Goal: Communication & Community: Answer question/provide support

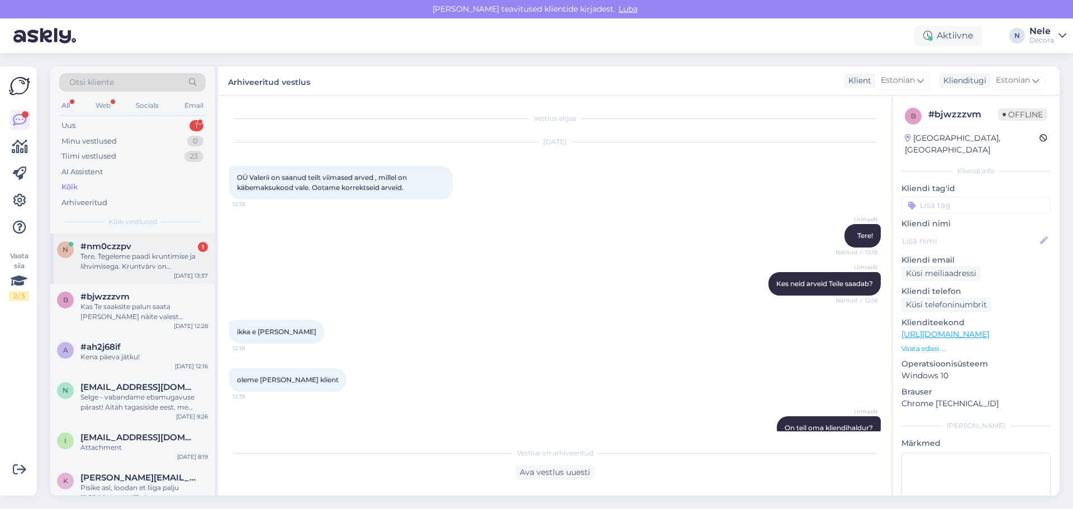
click at [135, 258] on div "Tere. Tegeleme paadi kruntimise ja lihvimisega. Kruntvärv on [PERSON_NAME] kant…" at bounding box center [143, 261] width 127 height 20
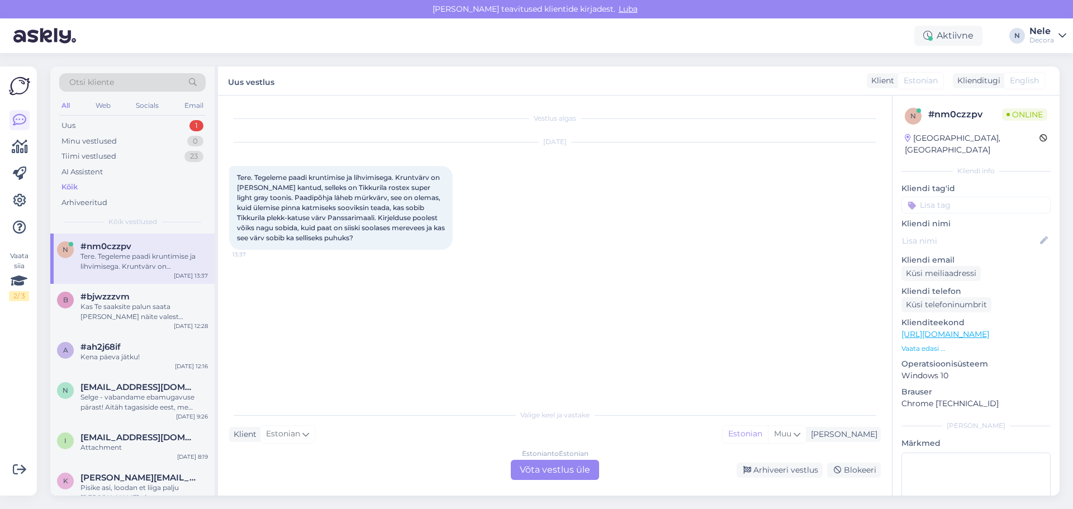
click at [538, 477] on div "Estonian to Estonian Võta vestlus üle" at bounding box center [555, 470] width 88 height 20
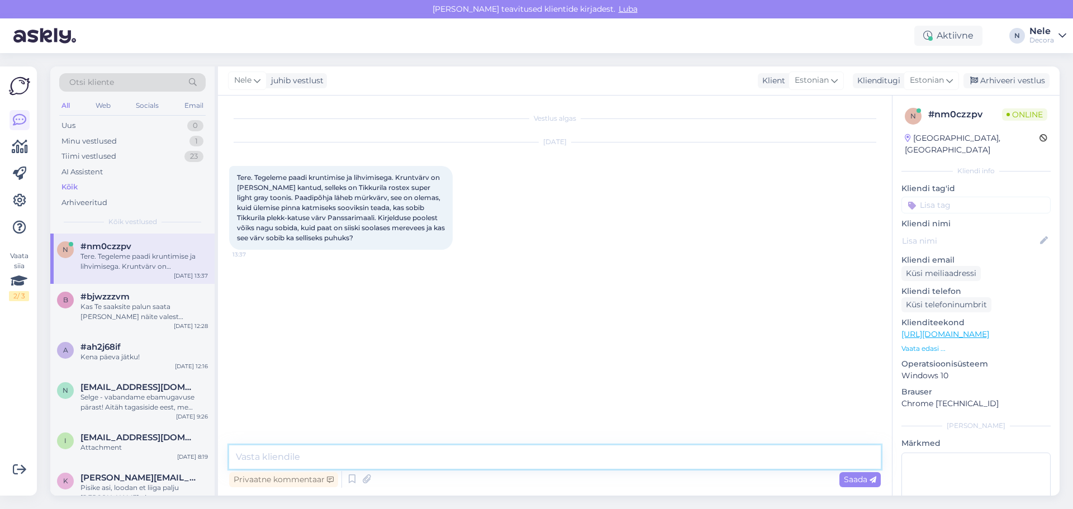
click at [249, 452] on textarea at bounding box center [554, 456] width 651 height 23
type textarea "Tere"
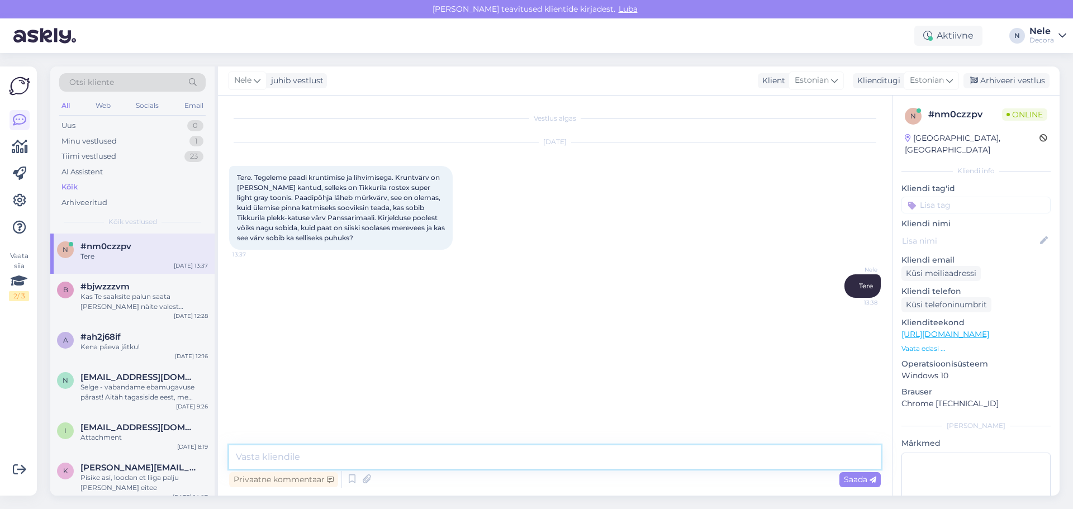
click at [282, 453] on textarea at bounding box center [554, 456] width 651 height 23
type textarea "Palun konsulteerige tasuta värviliini numbril telefon 12011 E-R 9.00-17.00"
click at [867, 478] on span "Saada" at bounding box center [860, 479] width 32 height 10
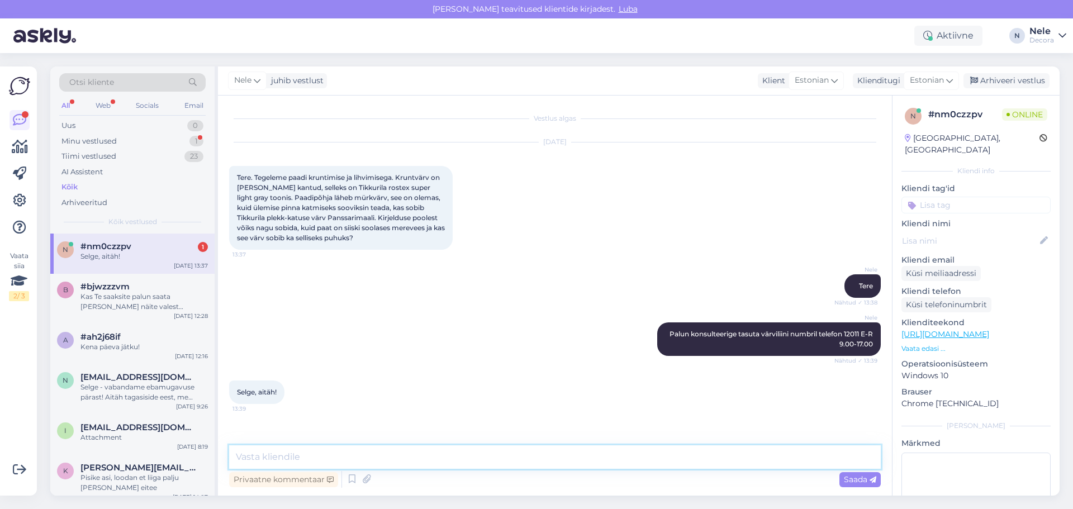
click at [280, 458] on textarea at bounding box center [554, 456] width 651 height 23
type textarea "Kaunist päeva"
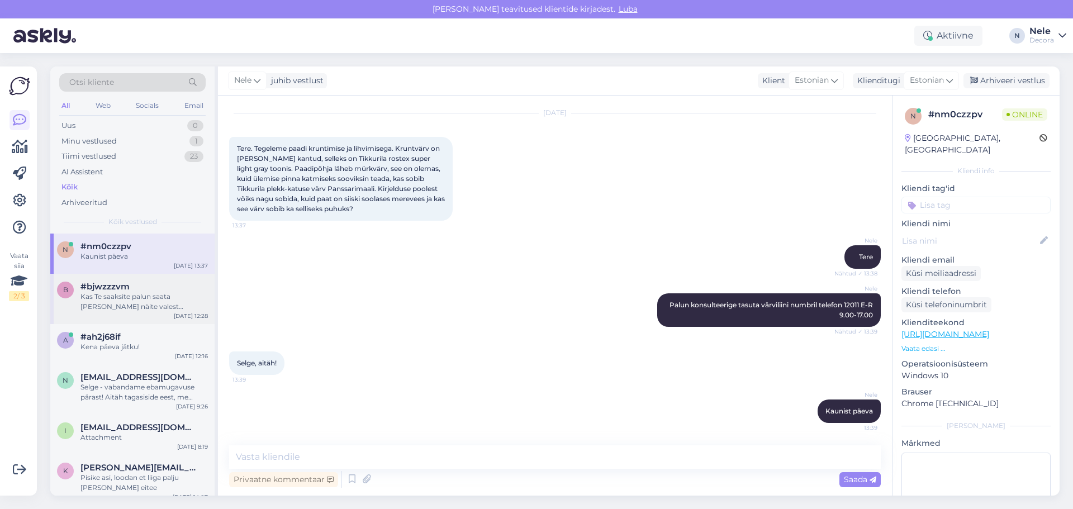
click at [148, 304] on div "Kas Te saaksite palun saata [PERSON_NAME] näite valest käibemaksukoodist, sest …" at bounding box center [143, 302] width 127 height 20
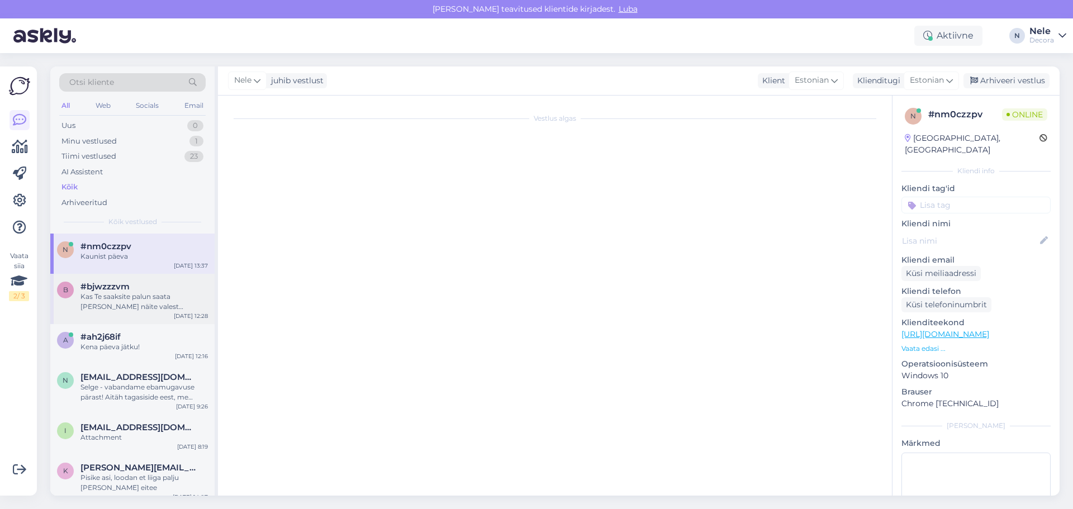
scroll to position [339, 0]
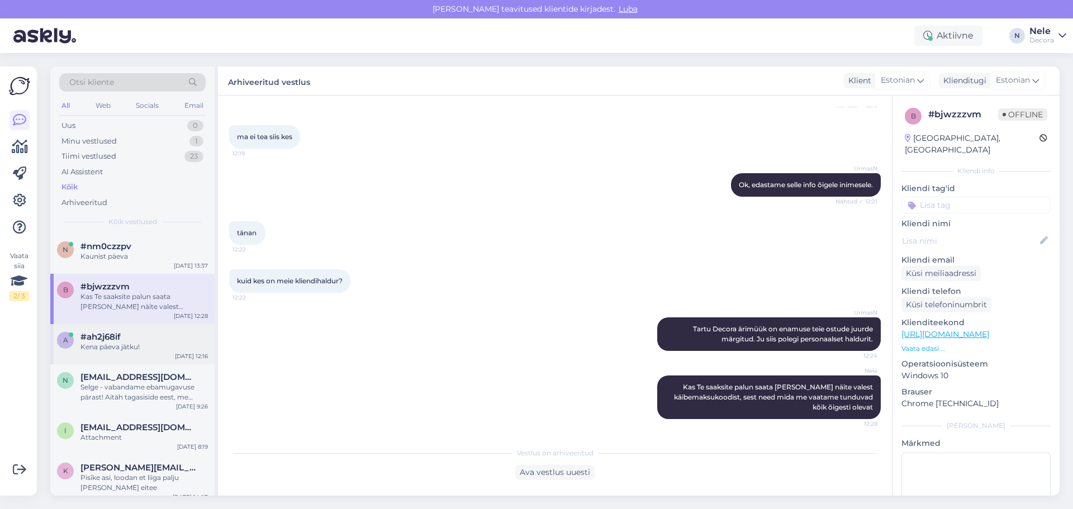
click at [93, 339] on span "#ah2j68if" at bounding box center [100, 337] width 40 height 10
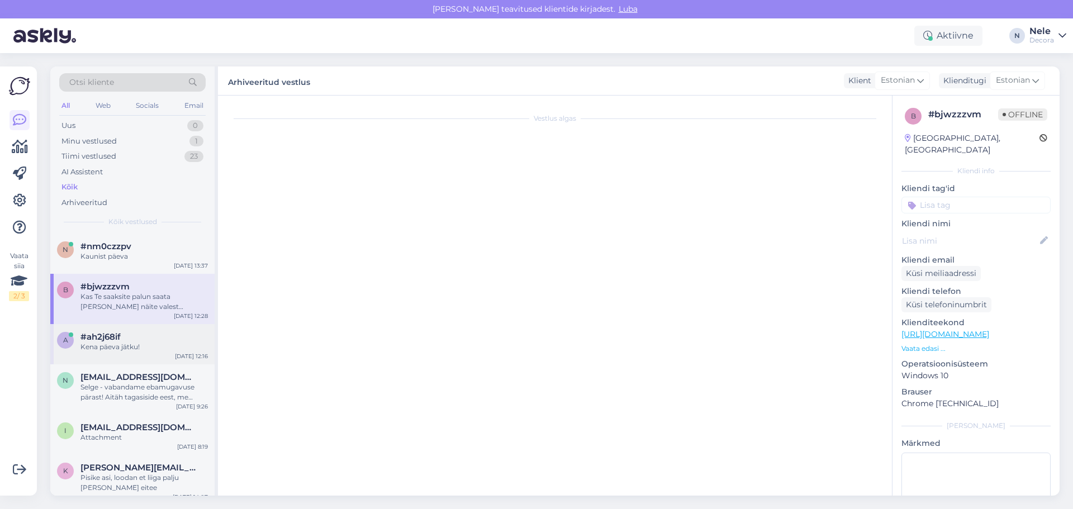
scroll to position [255, 0]
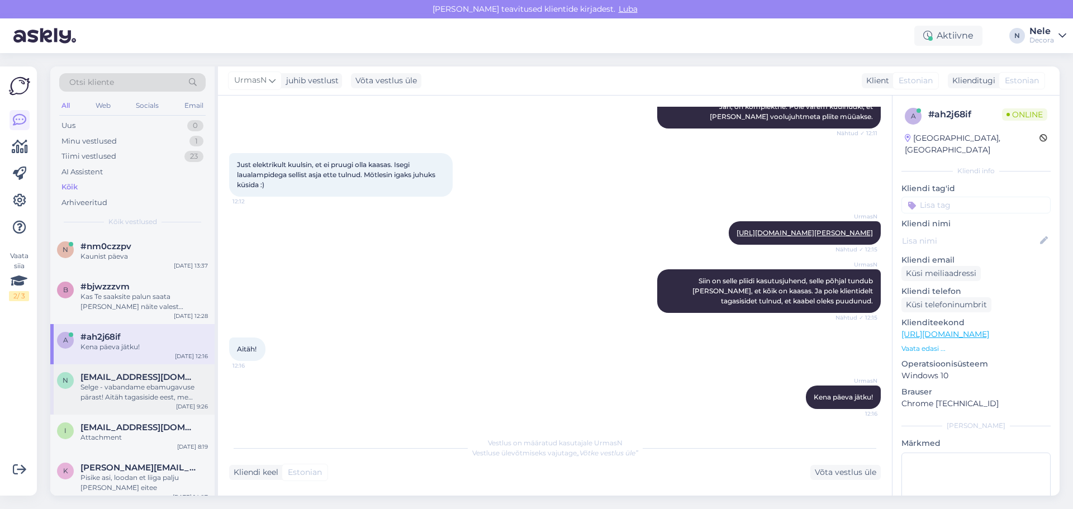
click at [118, 394] on div "Selge - vabandame ebamugavuse pärast! Aitäh tagasiside eest, me uurime omalt po…" at bounding box center [143, 392] width 127 height 20
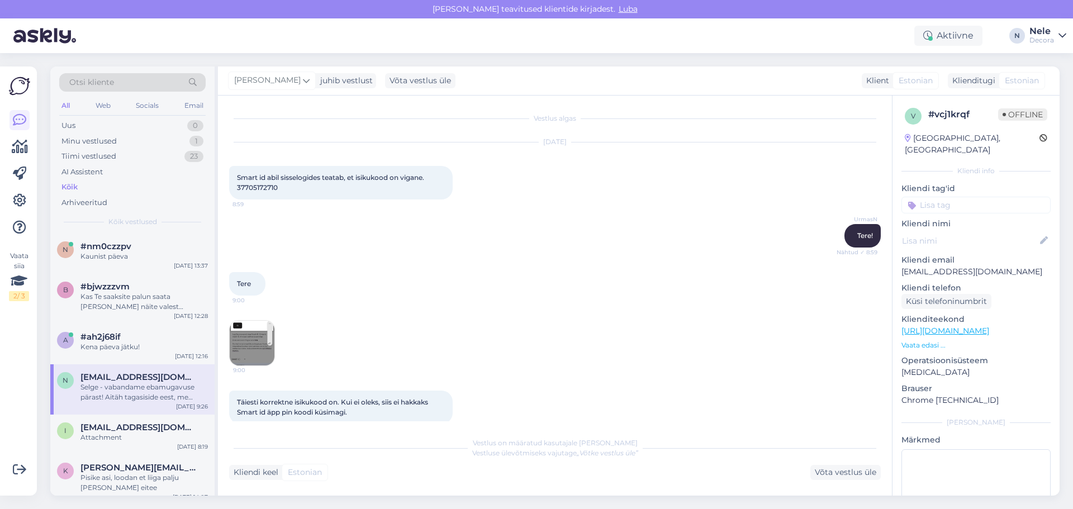
scroll to position [316, 0]
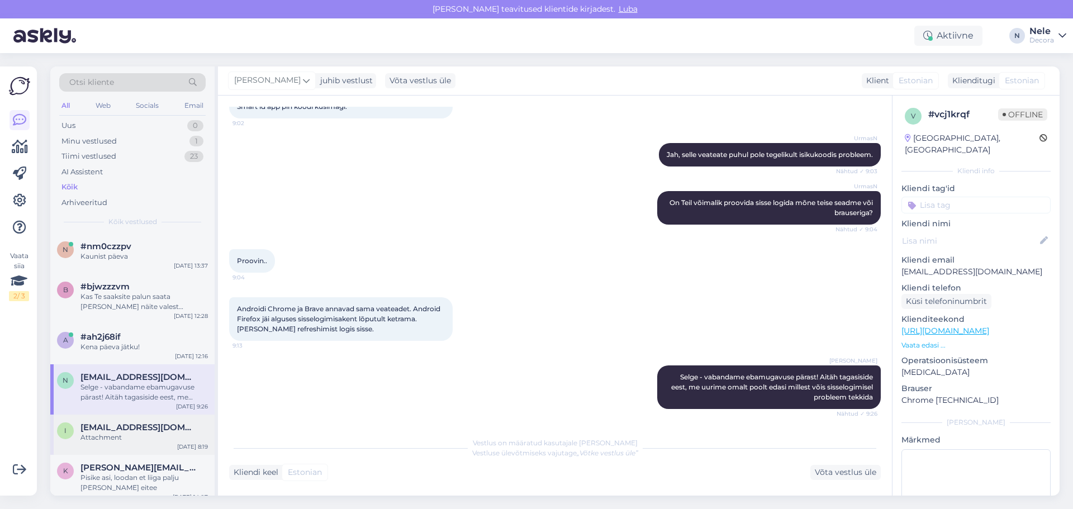
click at [115, 428] on span "[EMAIL_ADDRESS][DOMAIN_NAME]" at bounding box center [138, 427] width 116 height 10
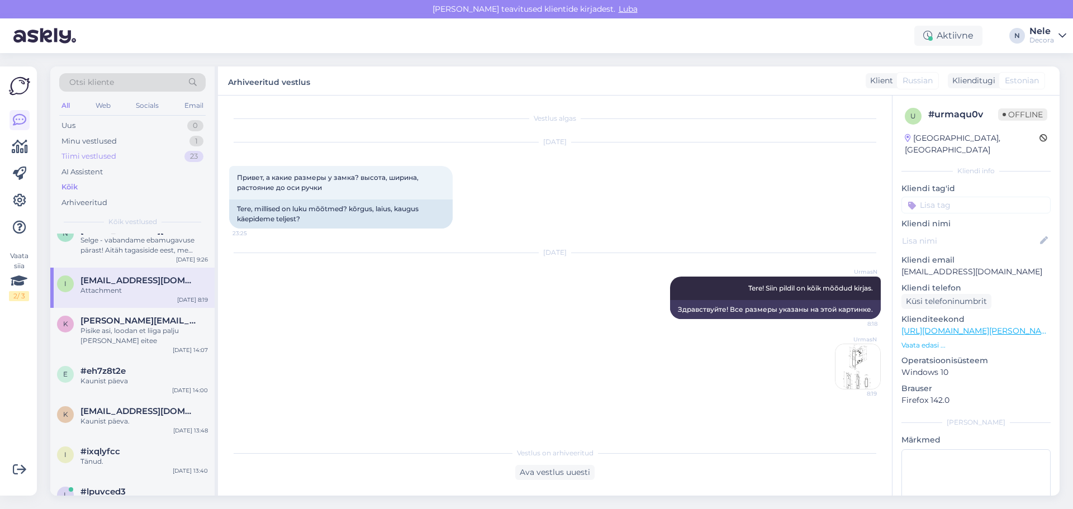
scroll to position [112, 0]
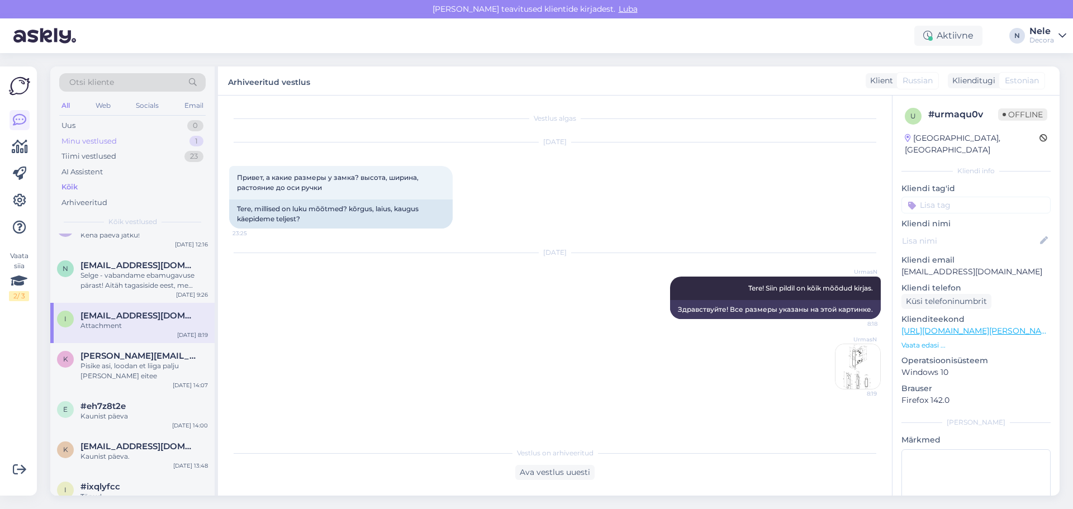
click at [98, 138] on div "Minu vestlused" at bounding box center [88, 141] width 55 height 11
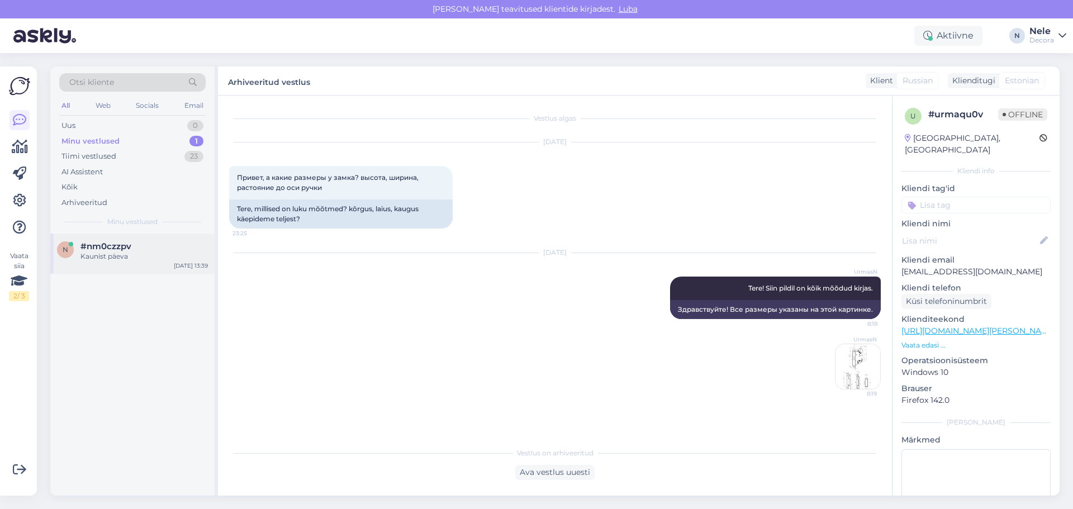
click at [105, 251] on div "Kaunist päeva" at bounding box center [143, 256] width 127 height 10
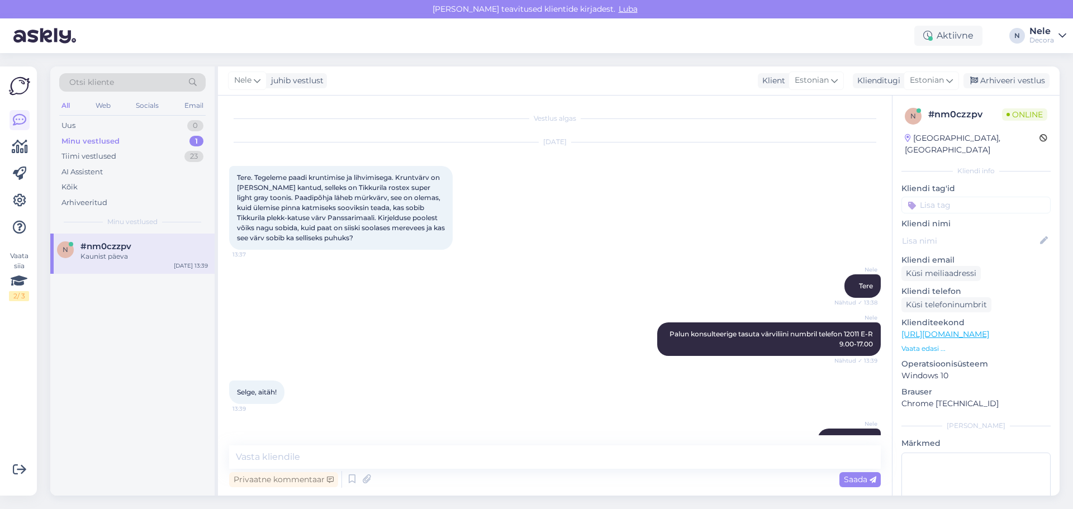
scroll to position [29, 0]
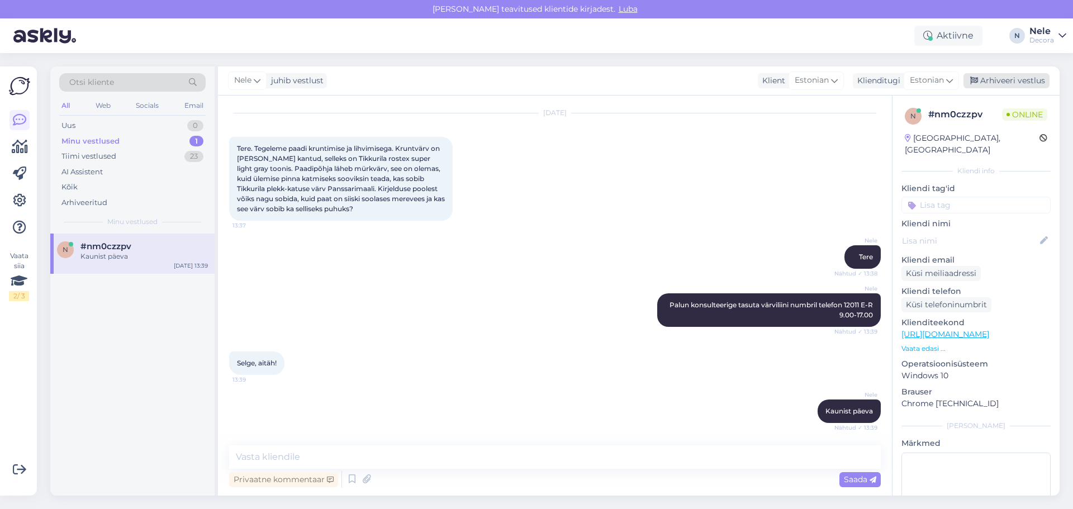
click at [991, 80] on div "Arhiveeri vestlus" at bounding box center [1006, 80] width 86 height 15
